Goal: Information Seeking & Learning: Learn about a topic

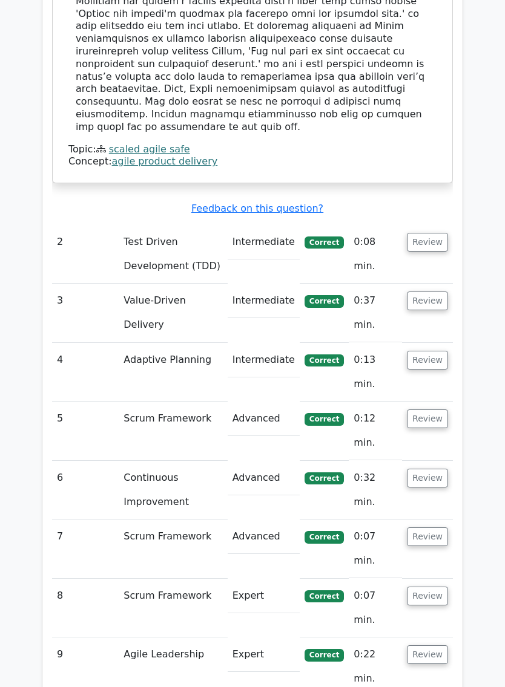
scroll to position [1289, 0]
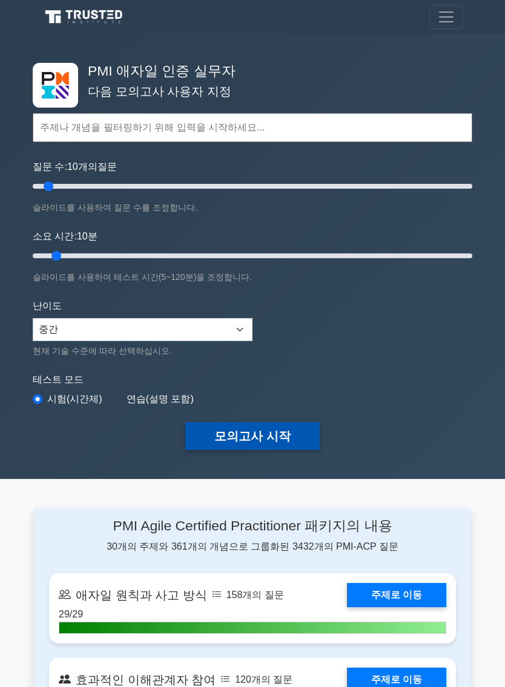
click at [264, 436] on button "모의고사 시작" at bounding box center [252, 436] width 134 height 28
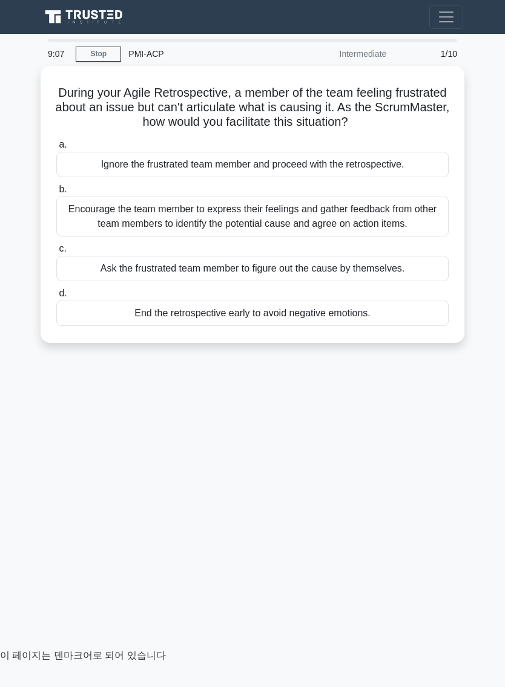
click at [10, 147] on main "8:55 Stop PMI-ACP Intermediate 1/10 During your Agile Retrospective, a member o…" at bounding box center [252, 341] width 505 height 615
click at [16, 152] on main "8:54 Stop PMI-ACP Intermediate 1/10 During your Agile Retrospective, a member o…" at bounding box center [252, 341] width 505 height 615
click at [194, 649] on div at bounding box center [97, 649] width 194 height 0
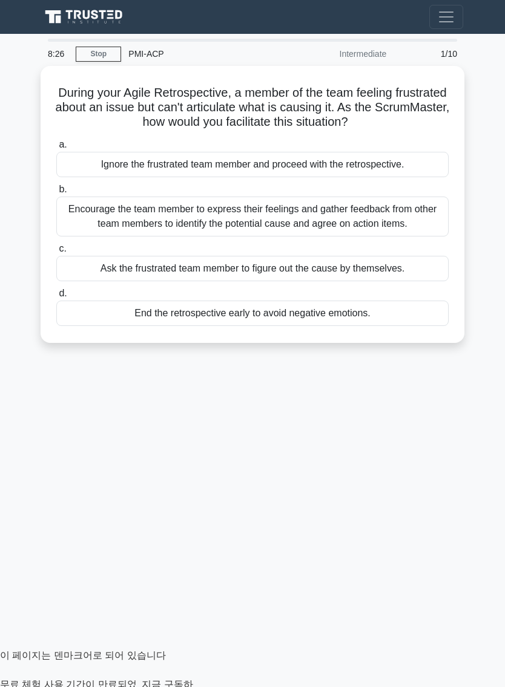
click at [194, 649] on div at bounding box center [97, 649] width 194 height 0
click at [485, 649] on div at bounding box center [252, 649] width 505 height 0
click at [194, 649] on div at bounding box center [97, 649] width 194 height 0
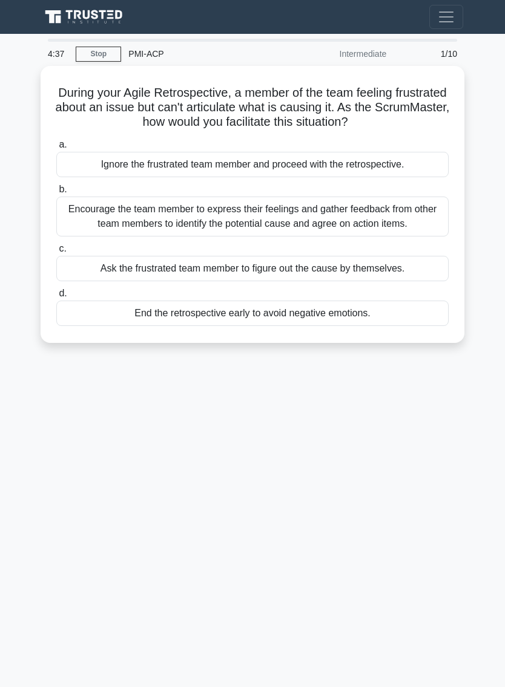
click at [230, 479] on div "4:37 Stop PMI-ACP Intermediate 1/10 During your Agile Retrospective, a member o…" at bounding box center [252, 341] width 436 height 605
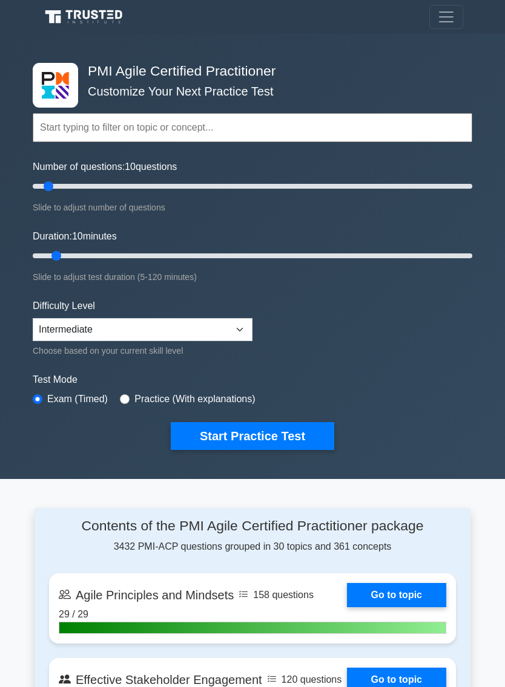
click at [421, 223] on form "Topics Agile Principles and Mindsets Effective Stakeholder Engagement Value-Dri…" at bounding box center [252, 263] width 439 height 373
click at [401, 285] on form "Topics Agile Principles and Mindsets Effective Stakeholder Engagement Value-Dri…" at bounding box center [252, 263] width 439 height 373
click at [398, 330] on form "Topics Agile Principles and Mindsets Effective Stakeholder Engagement Value-Dri…" at bounding box center [252, 263] width 439 height 373
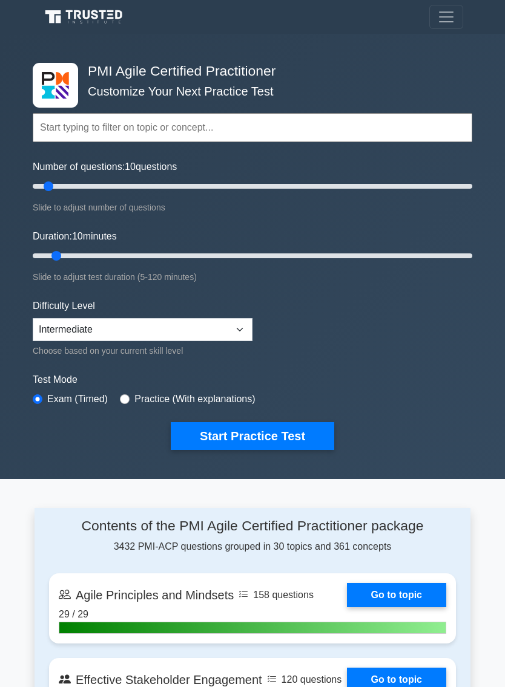
click at [402, 312] on form "Topics Agile Principles and Mindsets Effective Stakeholder Engagement Value-Dri…" at bounding box center [252, 263] width 439 height 373
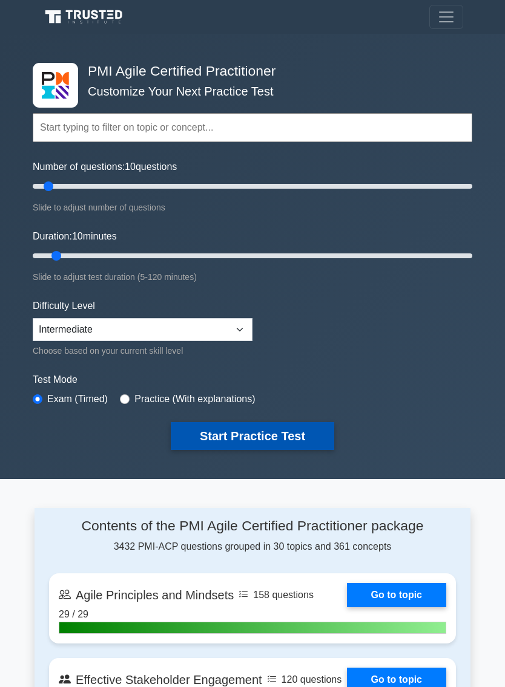
click at [253, 434] on button "Start Practice Test" at bounding box center [252, 436] width 163 height 28
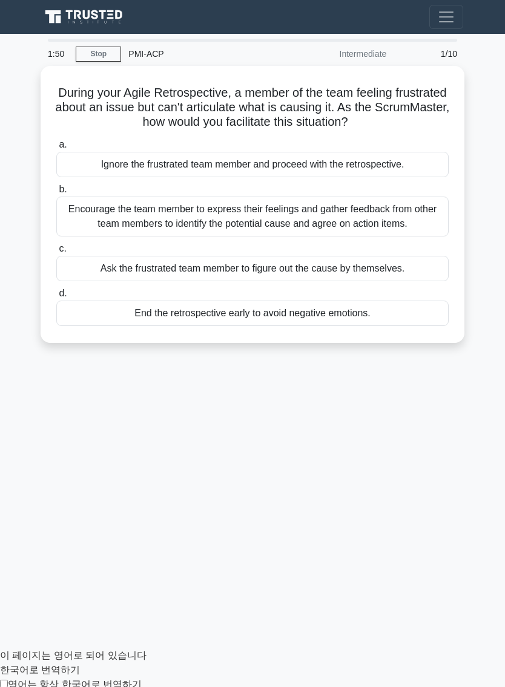
click at [142, 680] on icon at bounding box center [142, 685] width 0 height 10
click at [8, 680] on input "영어는 항상 한국어로 번역하기" at bounding box center [4, 684] width 8 height 8
